Goal: Task Accomplishment & Management: Use online tool/utility

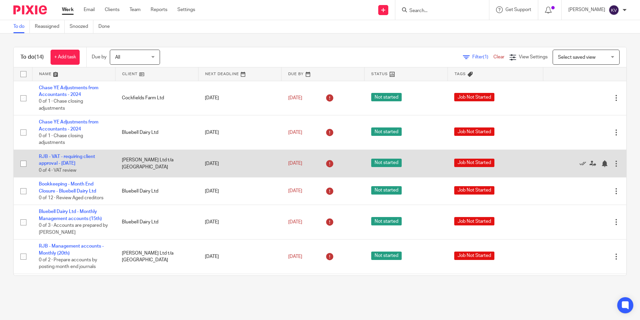
scroll to position [134, 0]
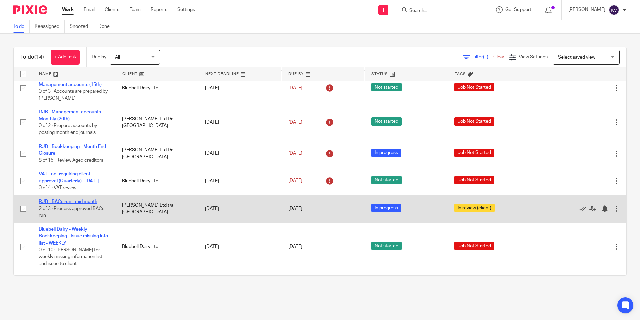
click at [64, 204] on link "RJB - BACs run - mid month" at bounding box center [68, 201] width 59 height 5
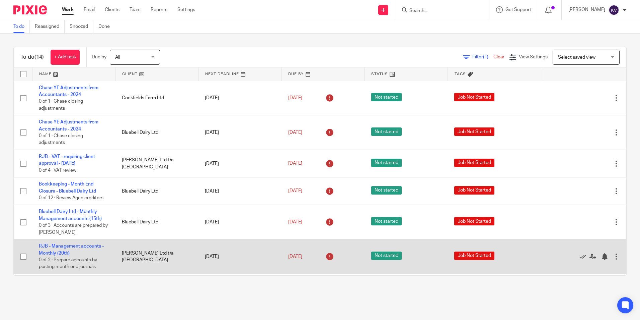
scroll to position [134, 0]
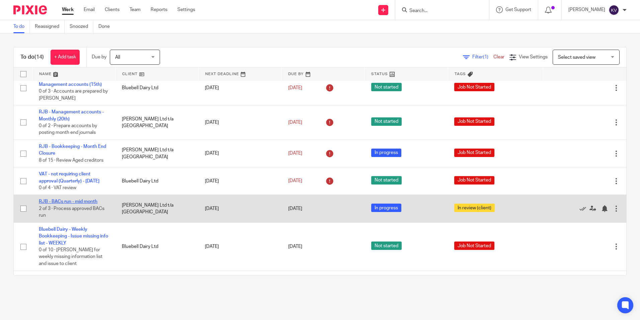
click at [74, 204] on link "RJB - BACs run - mid month" at bounding box center [68, 201] width 59 height 5
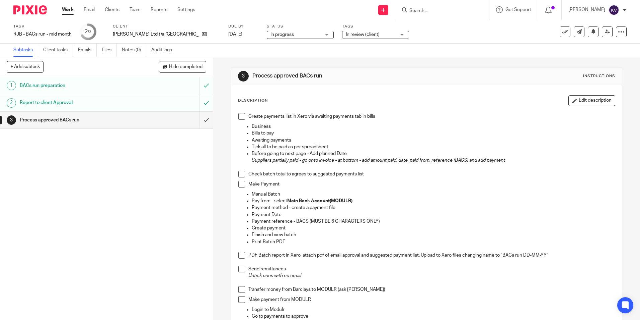
click at [239, 116] on span at bounding box center [241, 116] width 7 height 7
click at [243, 173] on span at bounding box center [241, 173] width 7 height 7
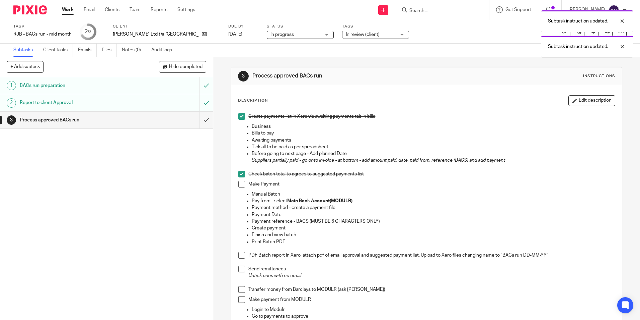
click at [241, 185] on span at bounding box center [241, 184] width 7 height 7
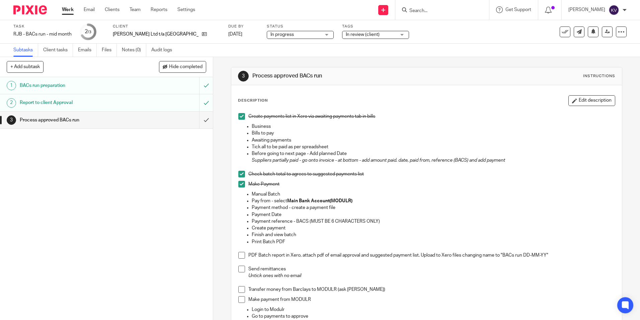
click at [240, 269] on span at bounding box center [241, 268] width 7 height 7
click at [198, 120] on input "submit" at bounding box center [106, 120] width 213 height 17
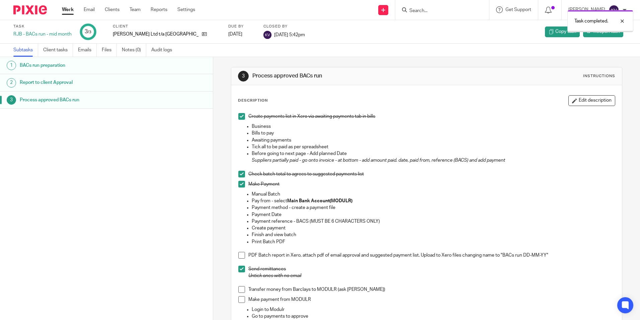
click at [68, 8] on link "Work" at bounding box center [68, 9] width 12 height 7
